Goal: Task Accomplishment & Management: Use online tool/utility

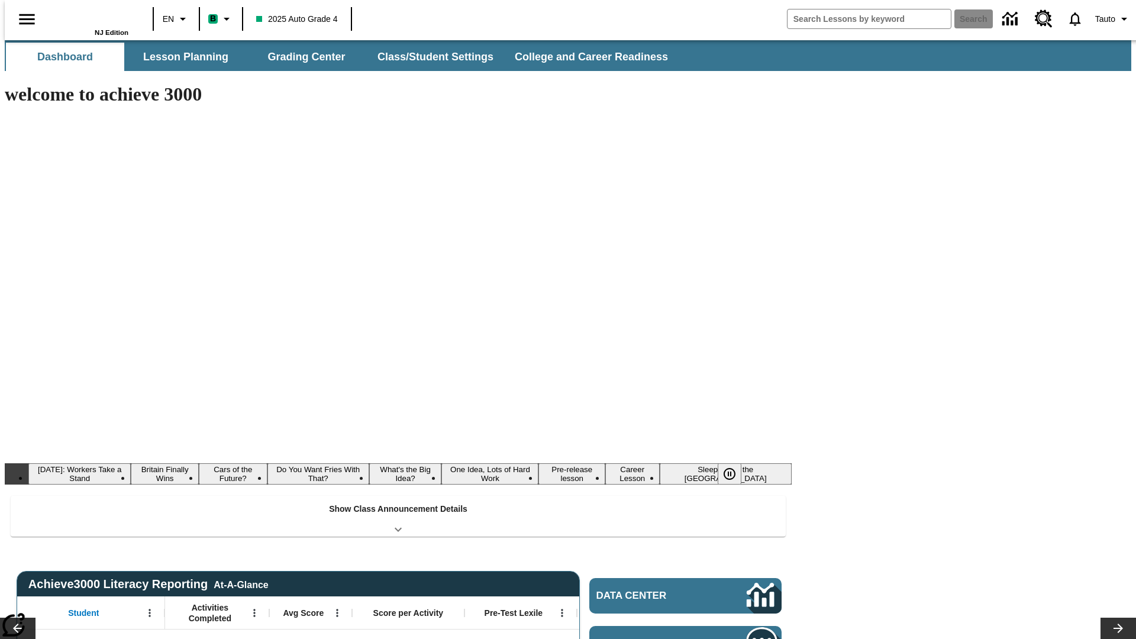
type input "-1"
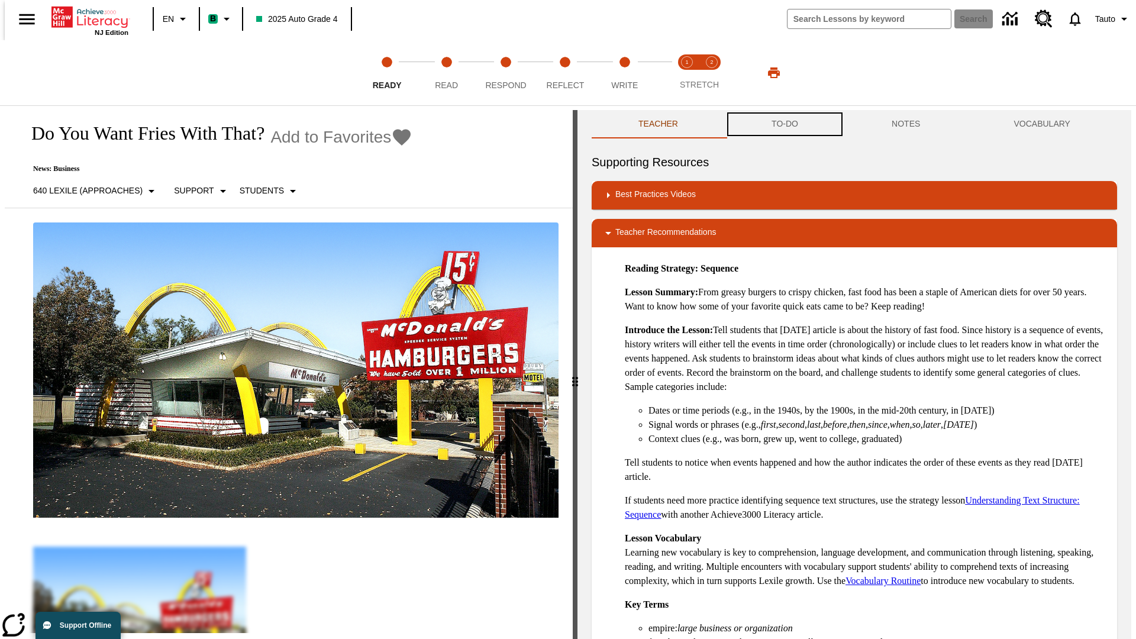
click at [784, 124] on button "TO-DO" at bounding box center [785, 124] width 120 height 28
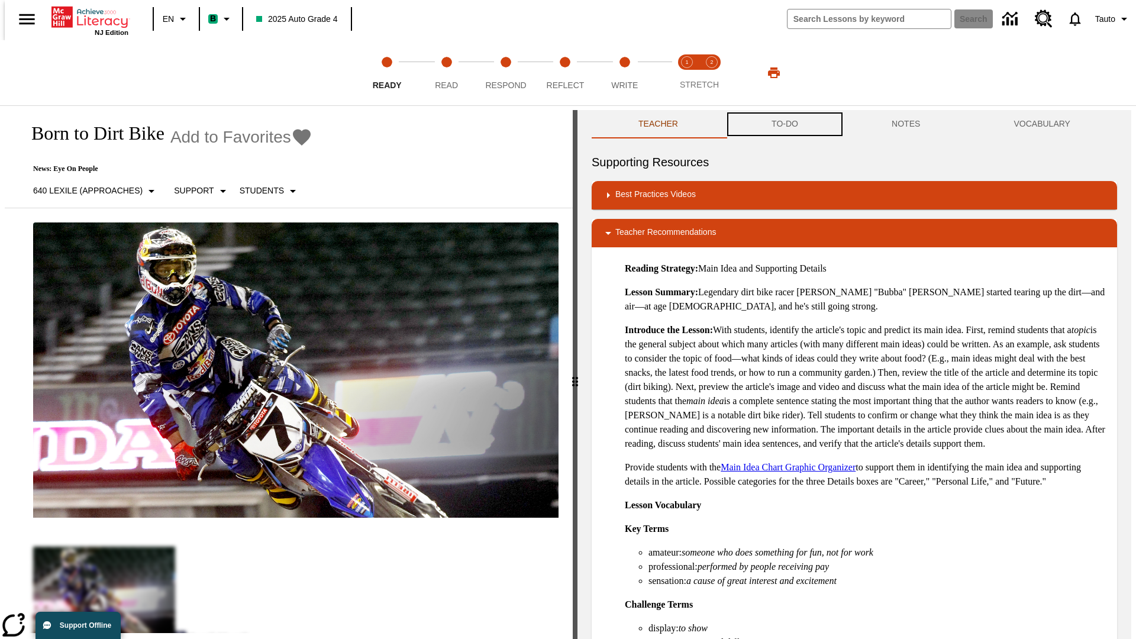
click at [784, 124] on button "TO-DO" at bounding box center [785, 124] width 120 height 28
